Goal: Information Seeking & Learning: Check status

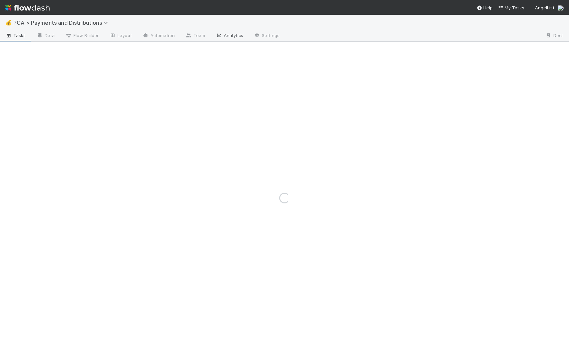
click at [230, 35] on link "Analytics" at bounding box center [230, 36] width 38 height 11
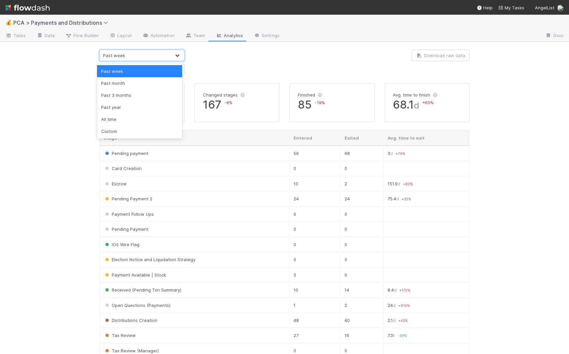
click at [175, 55] on icon at bounding box center [177, 55] width 7 height 7
click at [124, 130] on div "Custom" at bounding box center [139, 131] width 85 height 12
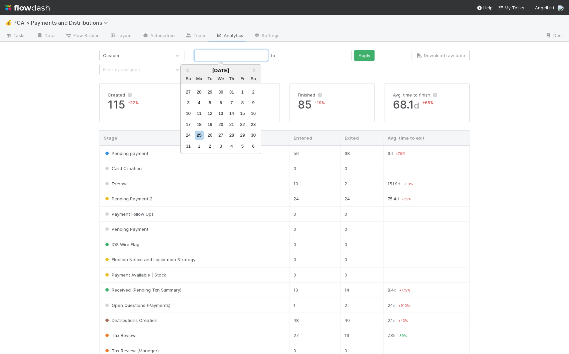
click at [231, 52] on input "text" at bounding box center [231, 55] width 74 height 11
click at [199, 124] on div "18" at bounding box center [199, 124] width 9 height 9
type input "08/18/2025"
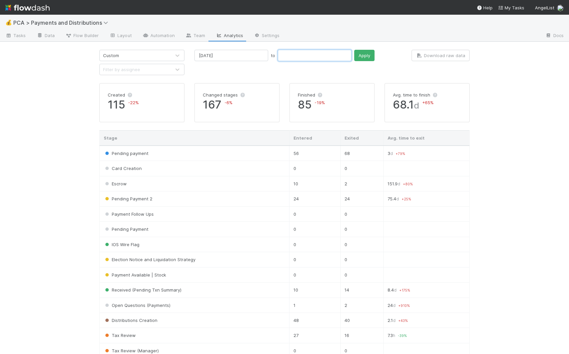
click at [278, 57] on input "text" at bounding box center [315, 55] width 74 height 11
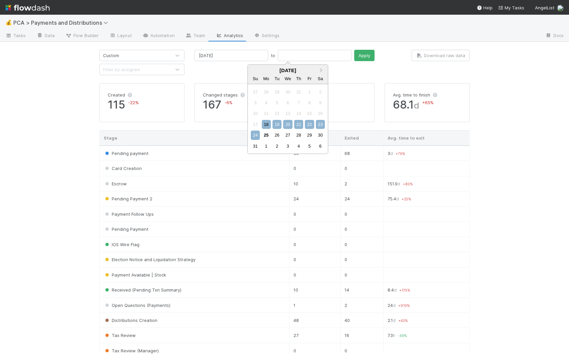
click at [256, 134] on div "24" at bounding box center [255, 134] width 9 height 9
type input "08/24/2025"
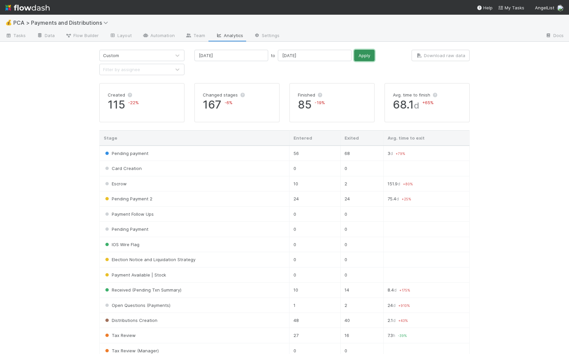
click at [354, 54] on button "Apply" at bounding box center [364, 55] width 20 height 11
click at [16, 5] on img at bounding box center [27, 7] width 44 height 11
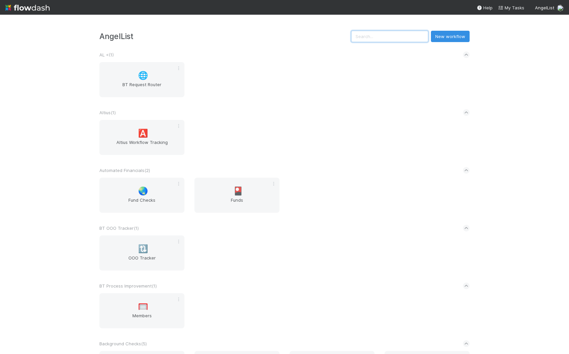
click at [407, 36] on input "text" at bounding box center [389, 36] width 77 height 11
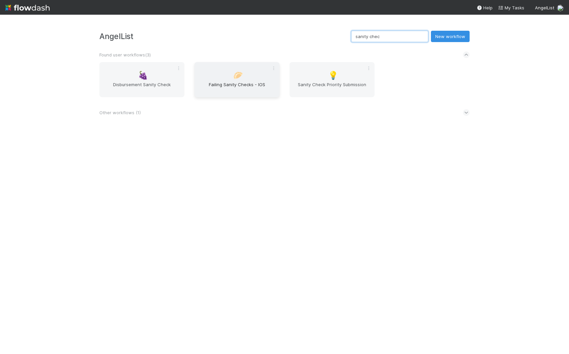
type input "sanity chec"
click at [220, 84] on span "Failing Sanity Checks - IOS" at bounding box center [237, 87] width 80 height 13
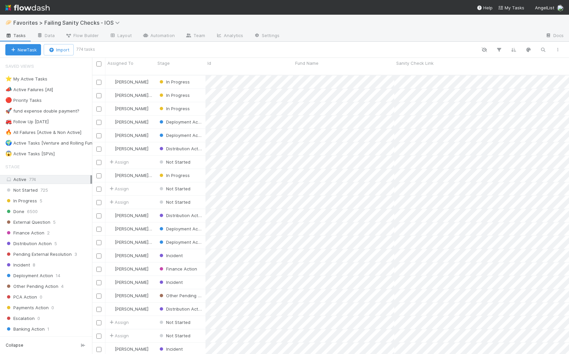
scroll to position [279, 472]
click at [227, 37] on link "Analytics" at bounding box center [230, 36] width 38 height 11
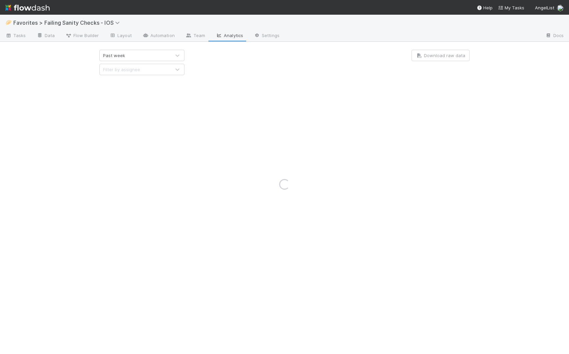
click at [178, 53] on div "Loading..." at bounding box center [284, 184] width 569 height 339
click at [164, 55] on div "Loading..." at bounding box center [284, 184] width 569 height 339
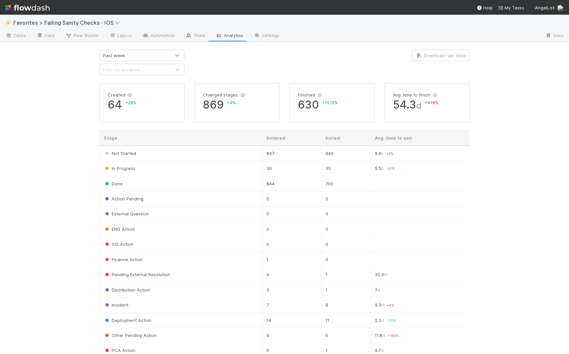
click at [175, 54] on icon at bounding box center [177, 55] width 7 height 7
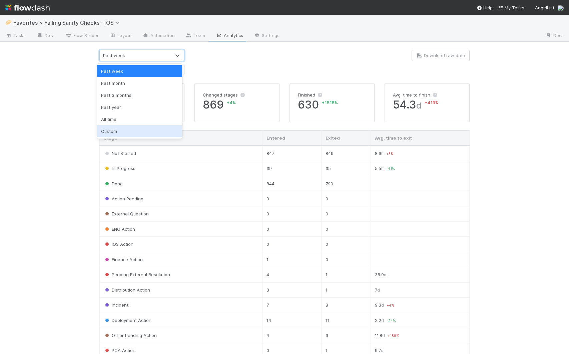
click at [113, 131] on div "Custom" at bounding box center [139, 131] width 85 height 12
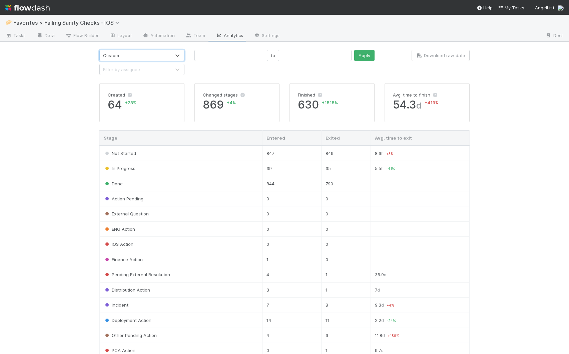
click at [239, 43] on div "🥟 Favorites > Failing Sanity Checks - IOS Tasks Data Flow Builder Layout Automa…" at bounding box center [284, 184] width 569 height 339
click at [235, 51] on input "text" at bounding box center [231, 55] width 74 height 11
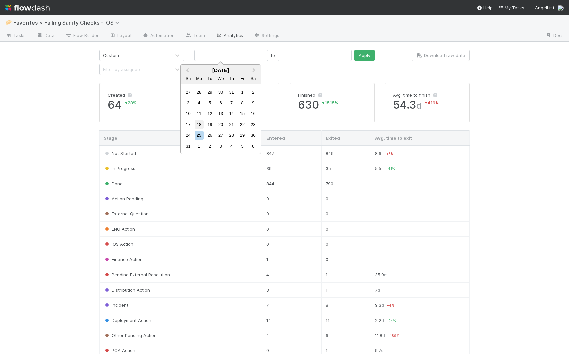
click at [196, 129] on div "18" at bounding box center [199, 124] width 9 height 9
type input "08/18/2025"
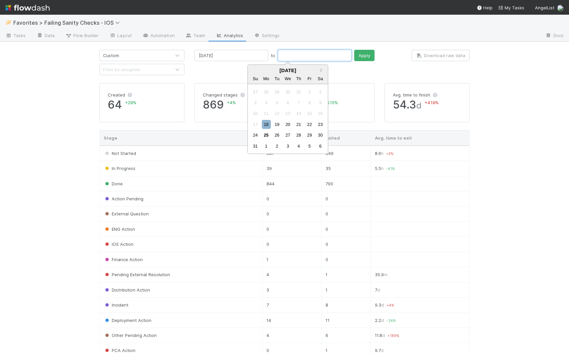
click at [278, 54] on input "text" at bounding box center [315, 55] width 74 height 11
click at [256, 135] on div "24" at bounding box center [255, 134] width 9 height 9
type input "08/24/2025"
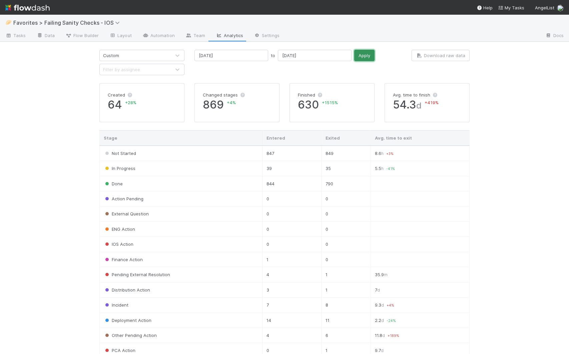
click at [354, 50] on button "Apply" at bounding box center [364, 55] width 20 height 11
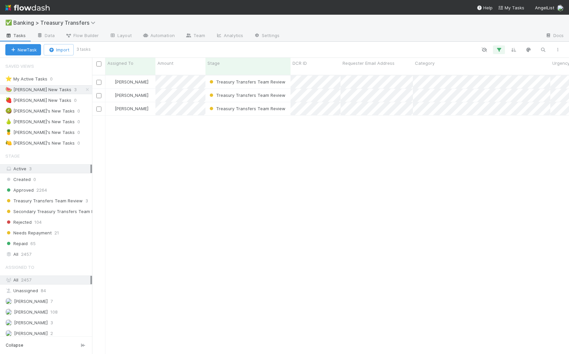
scroll to position [279, 472]
